Goal: Find specific page/section: Find specific page/section

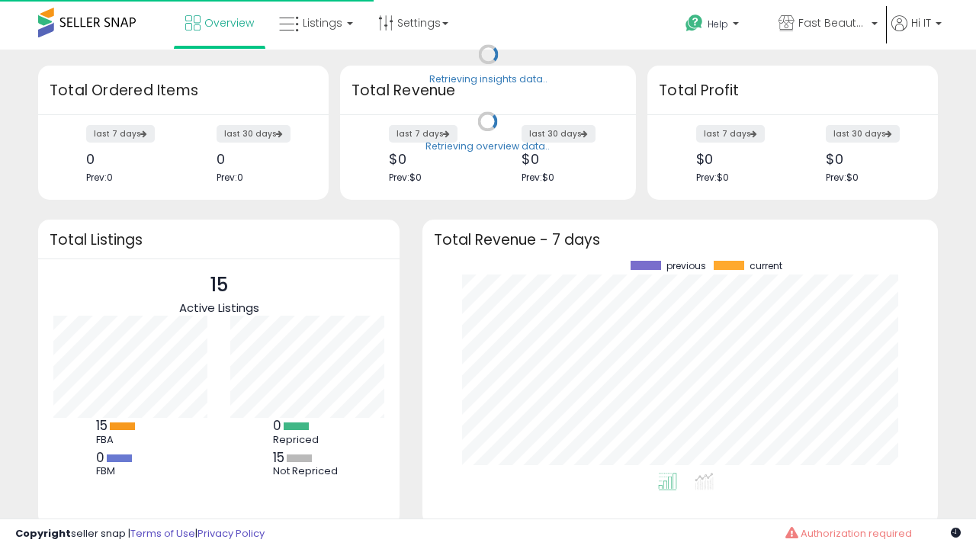
scroll to position [212, 485]
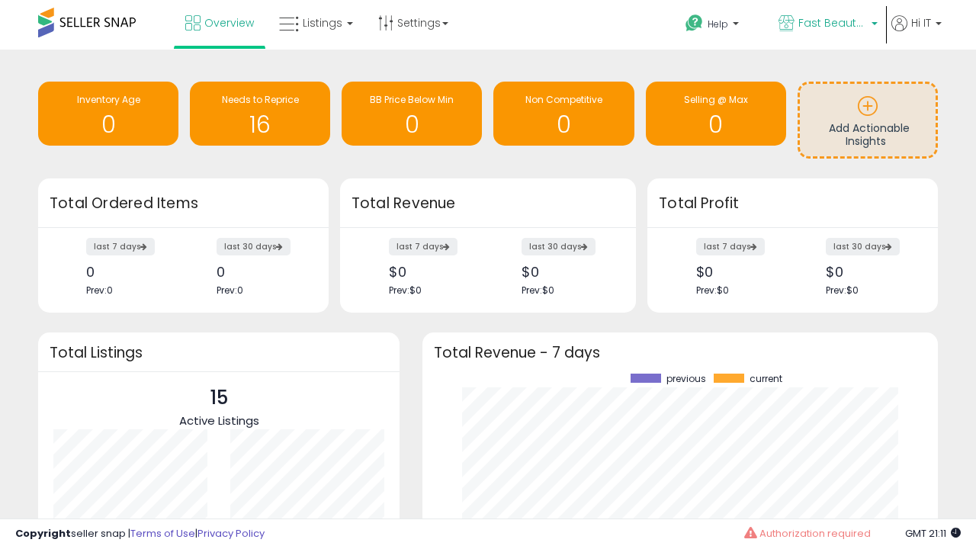
click at [826, 24] on span "Fast Beauty ([GEOGRAPHIC_DATA])" at bounding box center [832, 22] width 69 height 15
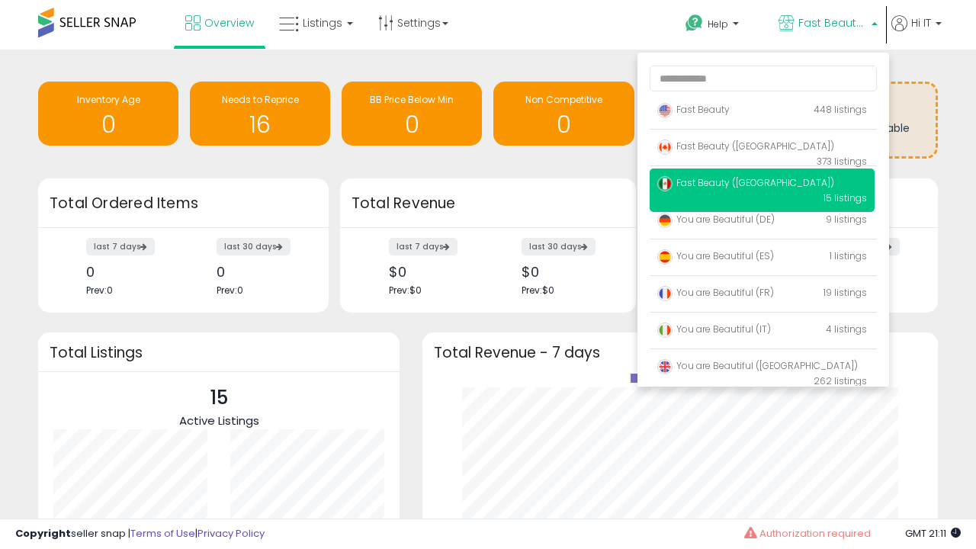
click at [762, 185] on span "Fast Beauty ([GEOGRAPHIC_DATA])" at bounding box center [745, 182] width 177 height 13
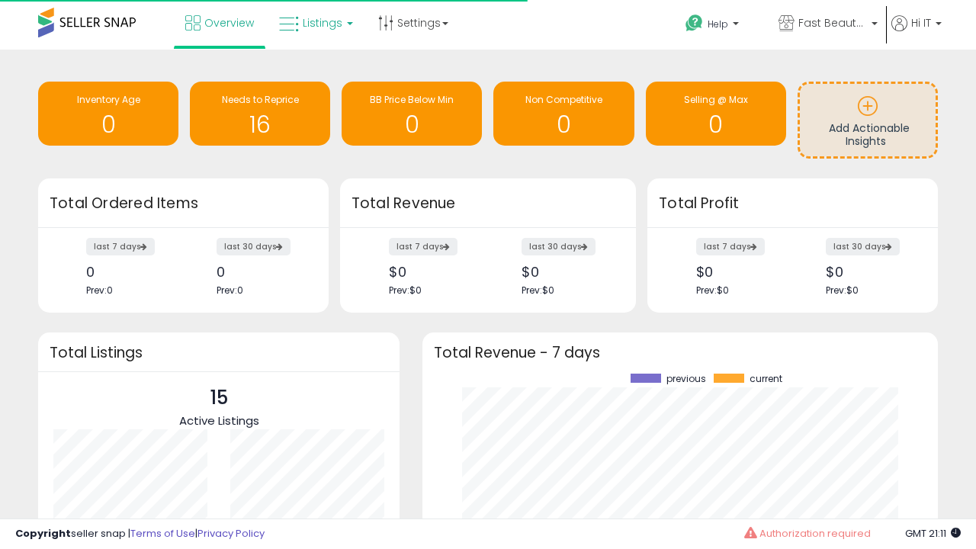
click at [314, 23] on span "Listings" at bounding box center [323, 22] width 40 height 15
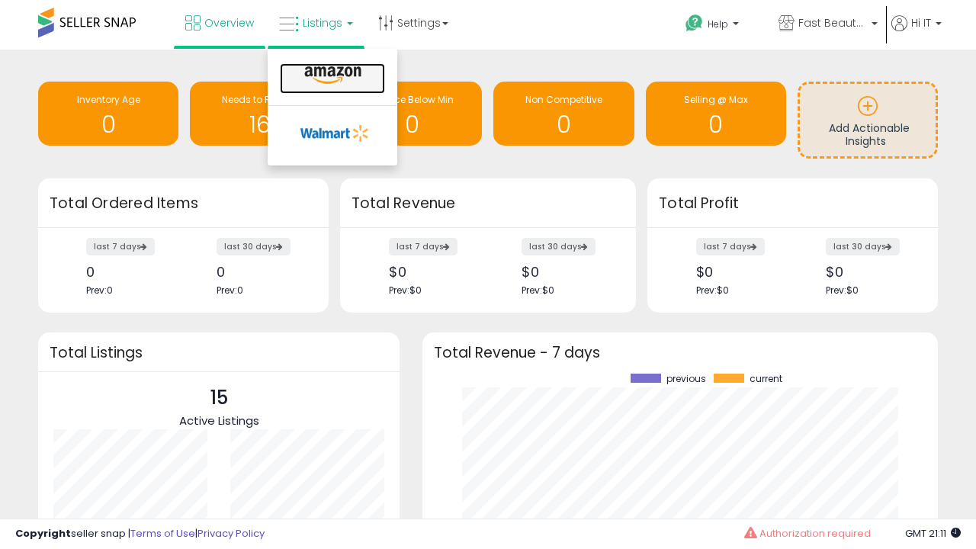
click at [331, 75] on icon at bounding box center [333, 76] width 66 height 20
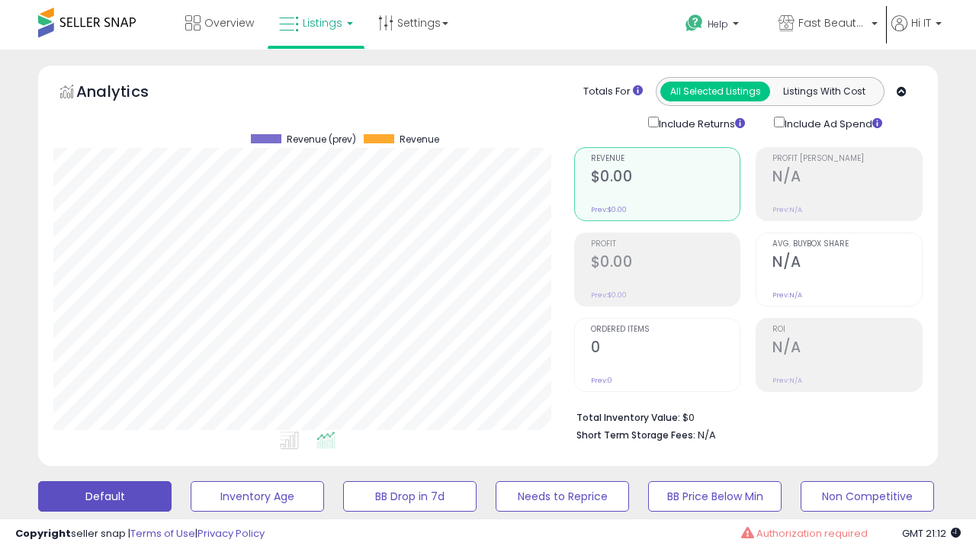
click at [191, 481] on button "All_Inventory" at bounding box center [257, 496] width 133 height 30
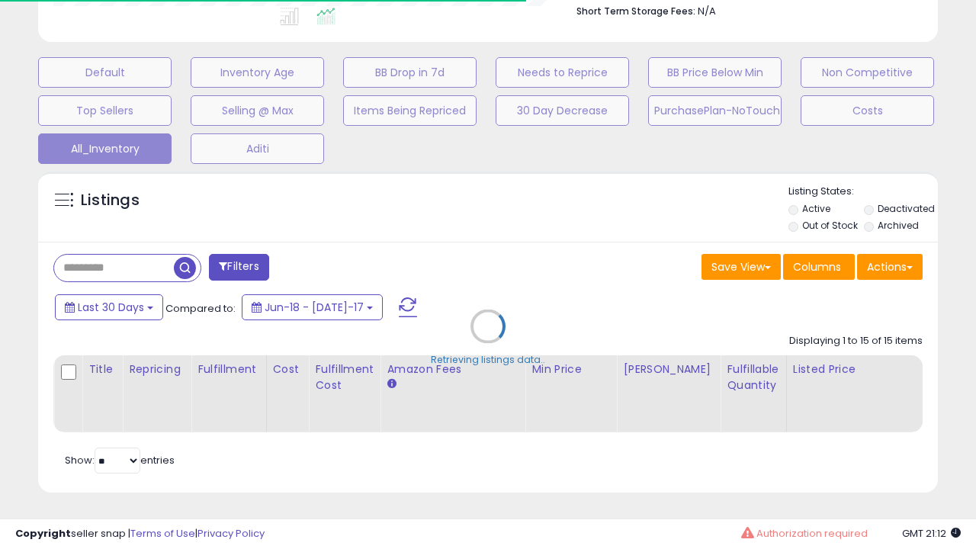
scroll to position [0, 11]
